Goal: Task Accomplishment & Management: Manage account settings

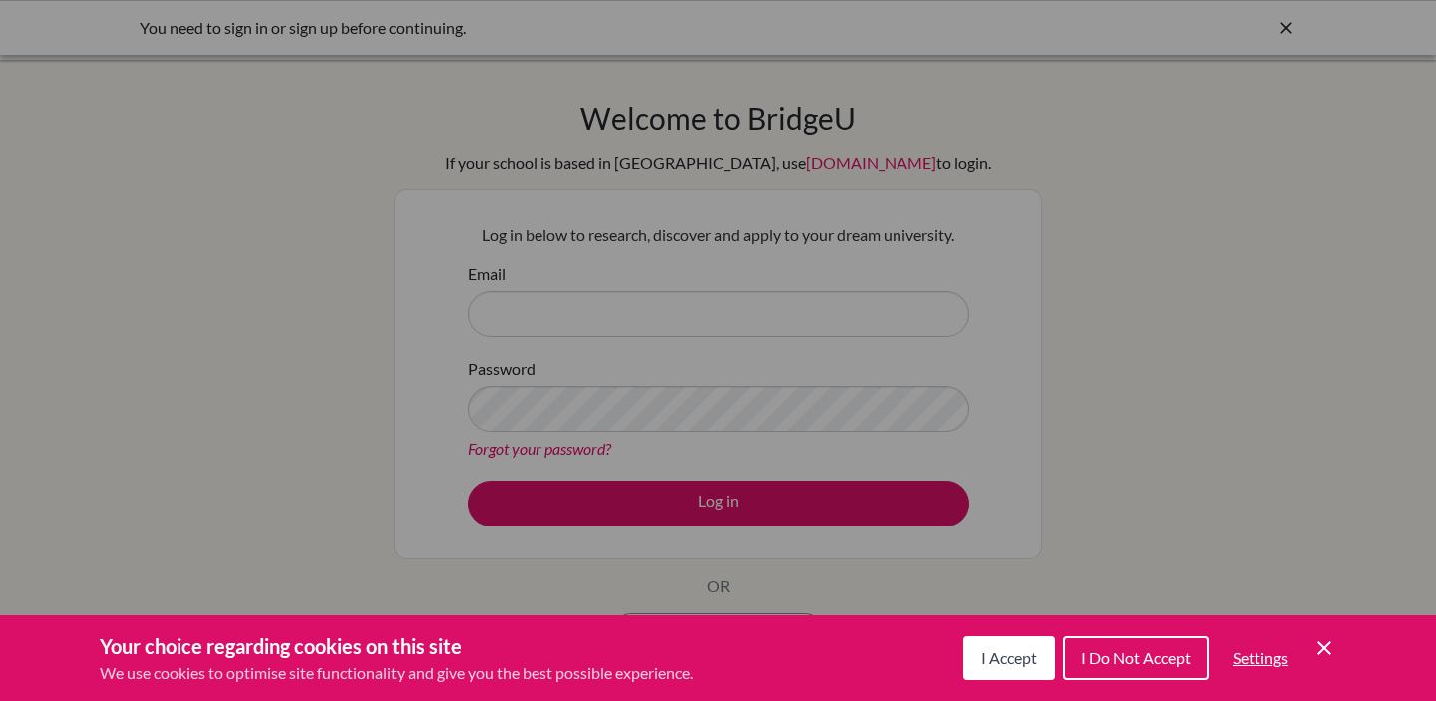
click at [1346, 142] on div "Cookie Preferences" at bounding box center [718, 350] width 1436 height 701
click at [597, 306] on div "Cookie Preferences" at bounding box center [718, 350] width 1436 height 701
click at [596, 316] on div "Cookie Preferences" at bounding box center [718, 350] width 1436 height 701
click at [990, 660] on span "I Accept" at bounding box center [1009, 657] width 56 height 19
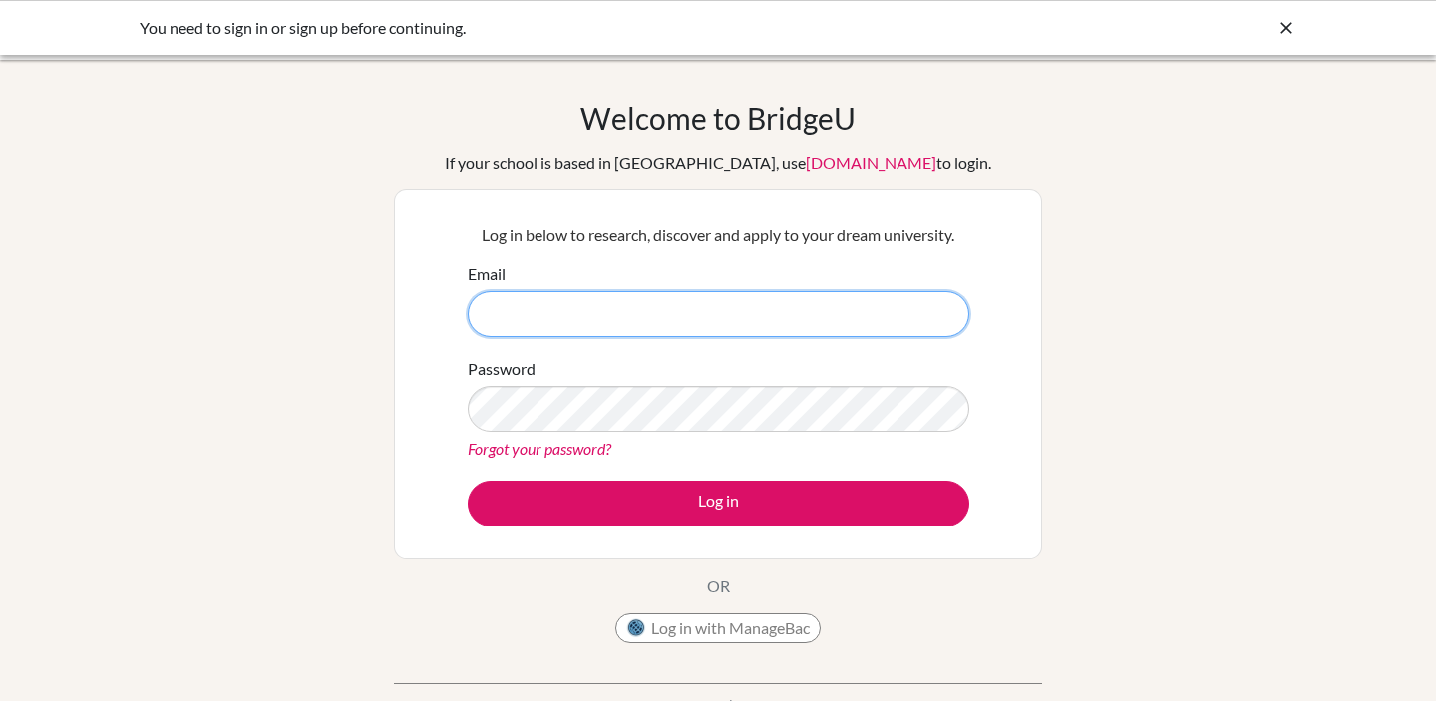
click at [618, 330] on input "Email" at bounding box center [719, 314] width 502 height 46
paste input "eweaver26@bfacademy.de"
type input "eweaver26@bfacademy.de"
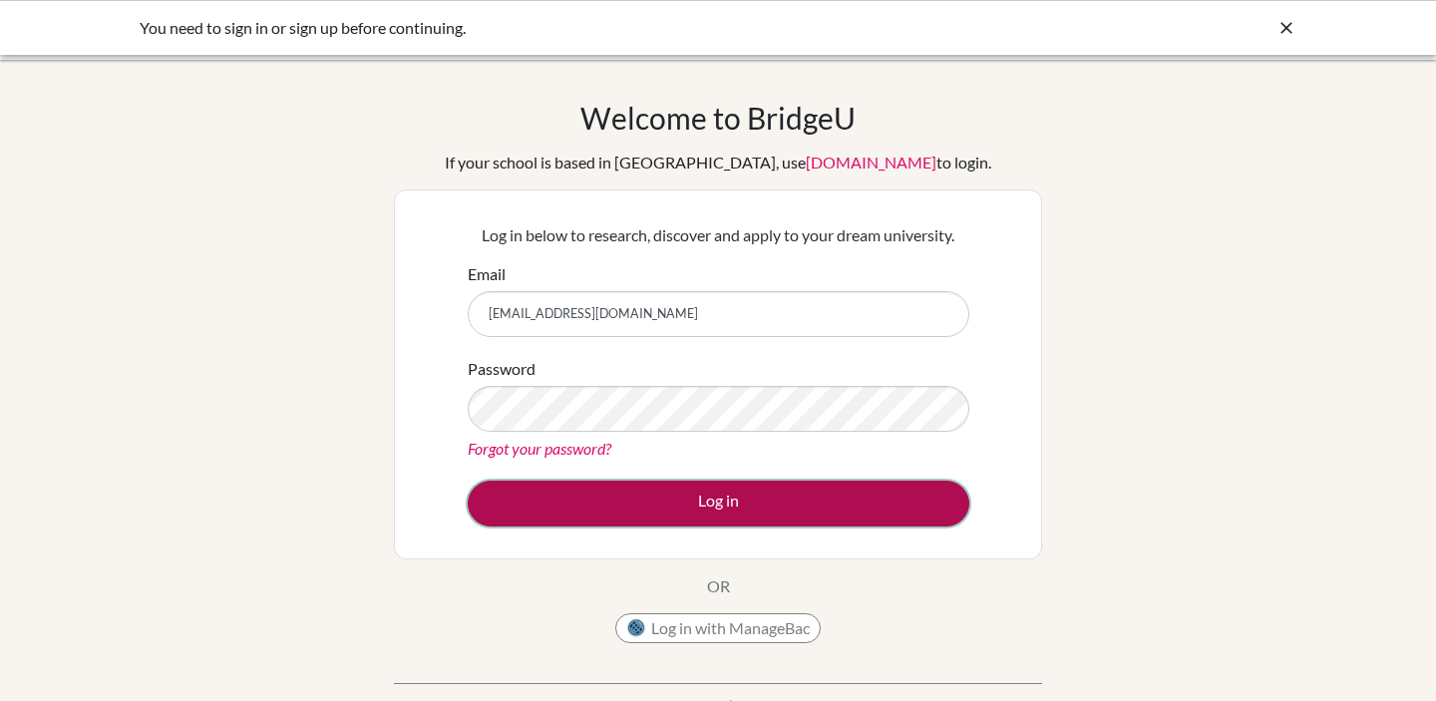
click at [681, 504] on button "Log in" at bounding box center [719, 504] width 502 height 46
